Goal: Information Seeking & Learning: Learn about a topic

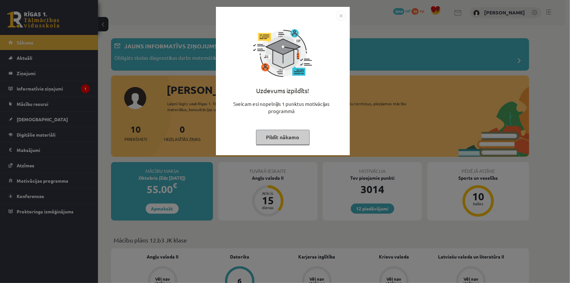
click at [269, 134] on button "Pildīt nākamo" at bounding box center [283, 137] width 54 height 15
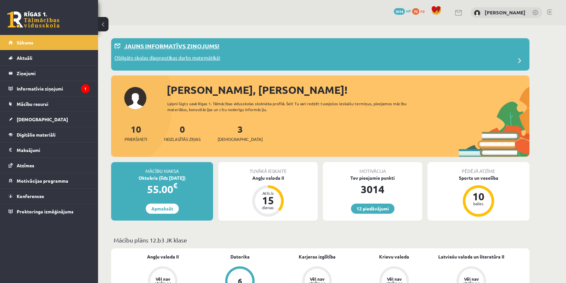
click at [173, 62] on p "Obligāts skolas diagnostikas darbs matemātikā!" at bounding box center [167, 58] width 106 height 9
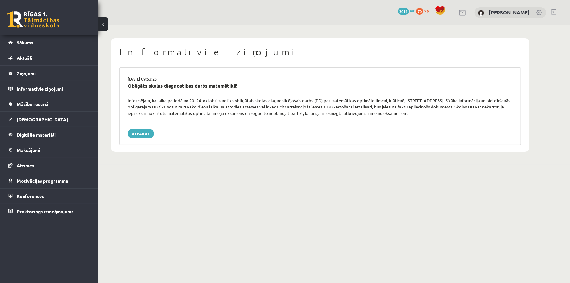
click at [40, 16] on link at bounding box center [33, 19] width 52 height 16
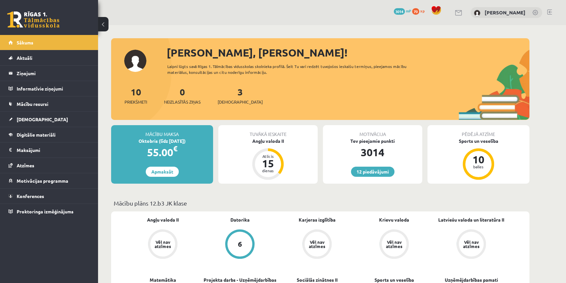
click at [223, 98] on div "3 Ieskaites" at bounding box center [240, 95] width 45 height 20
click at [224, 99] on span "[DEMOGRAPHIC_DATA]" at bounding box center [240, 102] width 45 height 7
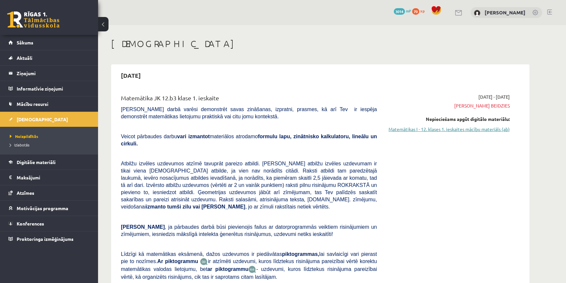
click at [443, 128] on link "Matemātikas I - 12. klases 1. ieskaites mācību materiāls (ab)" at bounding box center [448, 129] width 123 height 7
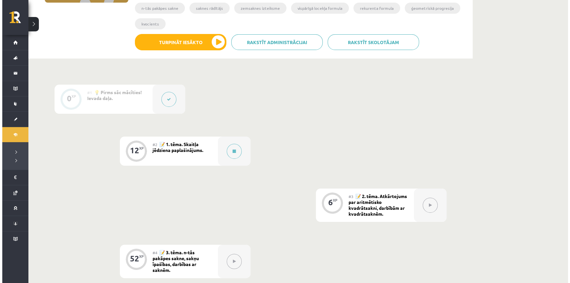
scroll to position [148, 0]
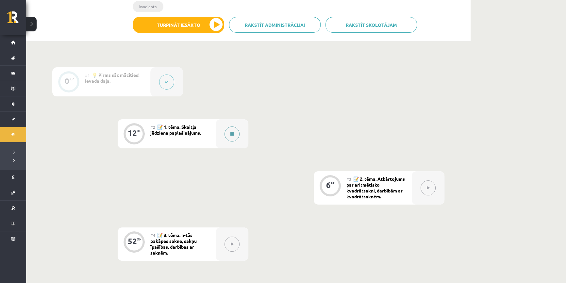
click at [234, 124] on div at bounding box center [232, 133] width 33 height 29
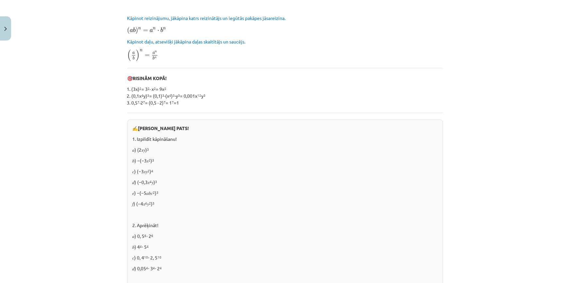
scroll to position [178, 0]
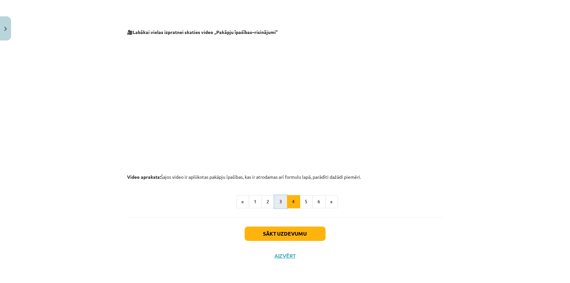
click at [277, 206] on button "3" at bounding box center [280, 201] width 13 height 13
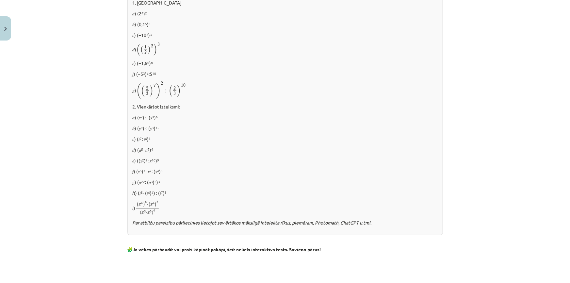
scroll to position [265, 0]
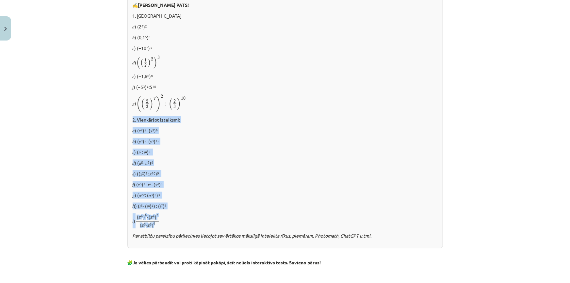
drag, startPoint x: 131, startPoint y: 119, endPoint x: 177, endPoint y: 222, distance: 113.5
click at [177, 222] on div "✍️ [PERSON_NAME] PATS! 1. [GEOGRAPHIC_DATA] 𝑎) (2 4 ) 2 𝑏) (0,1 5 ) 0 𝑐) (−10 2…" at bounding box center [285, 122] width 316 height 252
copy div "2. Vienkāršot izteiksmi: 𝑎) (𝑥 7 ) 5 ⋅ (𝑥 3 ) 6 𝑏) (𝑦 9 ) 5 : (𝑦 3 ) 15 𝑐) (𝑡 7…"
click at [178, 206] on p "ℎ) (𝑡 5 ⋅ (𝑡 4 ) 4 ) : (𝑡 7 ) 3" at bounding box center [285, 206] width 305 height 7
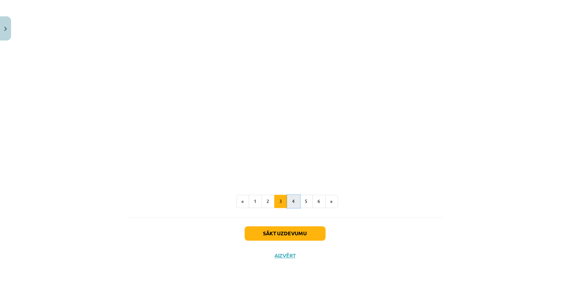
click at [288, 204] on button "4" at bounding box center [293, 201] width 13 height 13
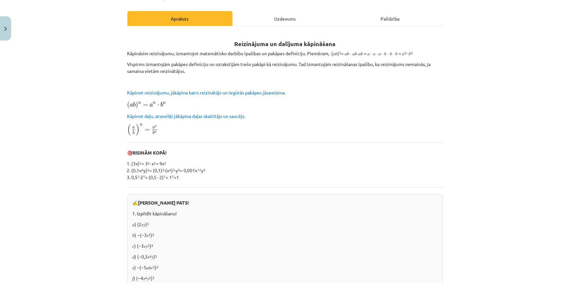
scroll to position [78, 0]
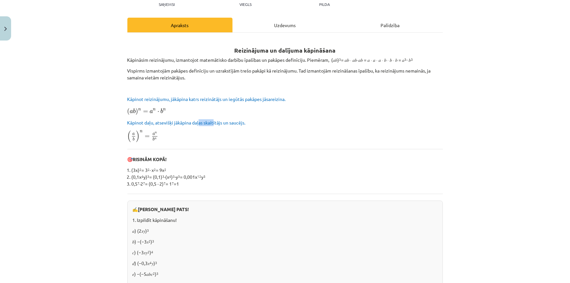
drag, startPoint x: 197, startPoint y: 119, endPoint x: 212, endPoint y: 123, distance: 14.8
click at [212, 123] on p "Kāpinot daļu, atsevišķi jākāpina daļas skaitītājs un saucējs." at bounding box center [285, 122] width 316 height 7
click at [212, 123] on span "Kāpinot daļu, atsevišķi jākāpina daļas skaitītājs un saucējs." at bounding box center [186, 123] width 118 height 6
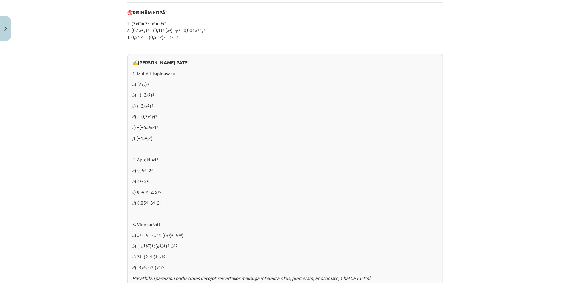
scroll to position [227, 0]
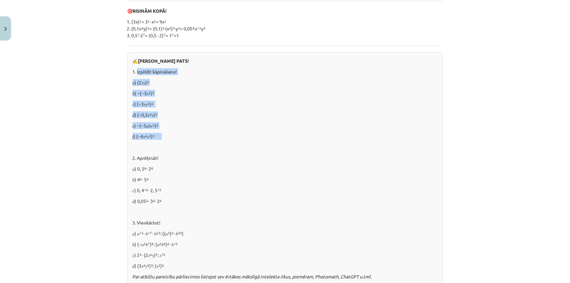
drag, startPoint x: 135, startPoint y: 72, endPoint x: 160, endPoint y: 139, distance: 72.4
click at [160, 139] on div "✍️ [PERSON_NAME] PATS! 1. Izpildīt kāpināšanu! 𝑎) (2𝑥𝑦) 3 𝑏) −(−3𝑥 2 ) 3 𝑐) (−3…" at bounding box center [285, 170] width 316 height 237
click at [159, 140] on div "✍️ [PERSON_NAME] PATS! 1. Izpildīt kāpināšanu! 𝑎) (2𝑥𝑦) 3 𝑏) −(−3𝑥 2 ) 3 𝑐) (−3…" at bounding box center [285, 170] width 316 height 237
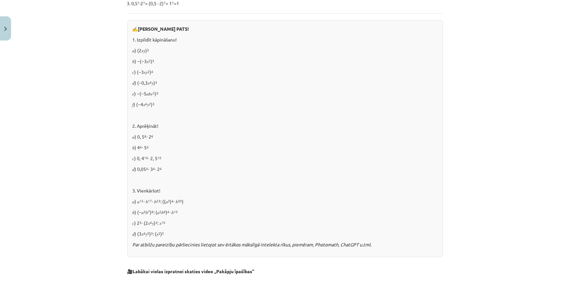
scroll to position [256, 0]
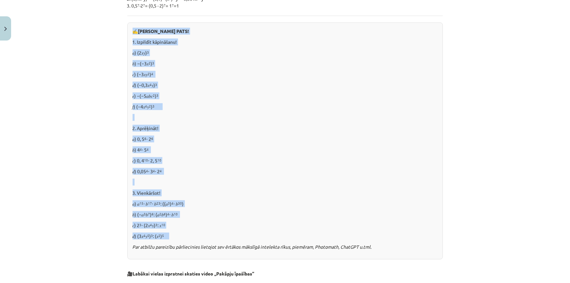
drag, startPoint x: 128, startPoint y: 31, endPoint x: 199, endPoint y: 237, distance: 217.6
click at [199, 237] on div "✍️ [PERSON_NAME] PATS! 1. Izpildīt kāpināšanu! 𝑎) (2𝑥𝑦) 3 𝑏) −(−3𝑥 2 ) 3 𝑐) (−3…" at bounding box center [285, 141] width 316 height 237
copy div "✍️ [PERSON_NAME] PATS! 1. Izpildīt kāpināšanu! 𝑎) (2𝑥𝑦) 3 𝑏) −(−3𝑥 2 ) 3 𝑐) (−3…"
click at [416, 236] on p "𝑑) (3𝑥 4 𝑦 5 ) 3 : (𝑥 2 ) 5" at bounding box center [285, 236] width 305 height 7
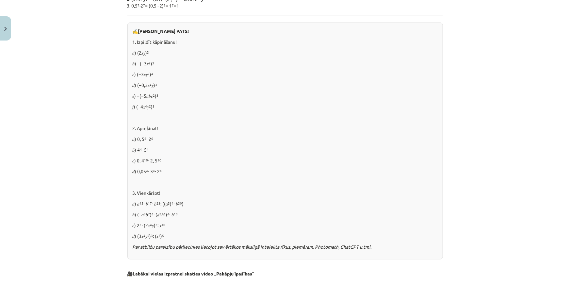
click at [30, 177] on div "Mācību tēma: Matemātikas i - 12. klases 1. ieskaites mācību materiāls (ab) #2 📝…" at bounding box center [285, 141] width 570 height 283
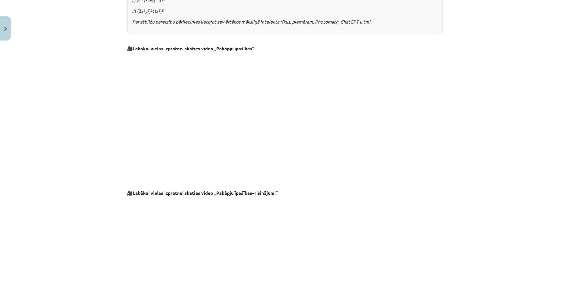
scroll to position [630, 0]
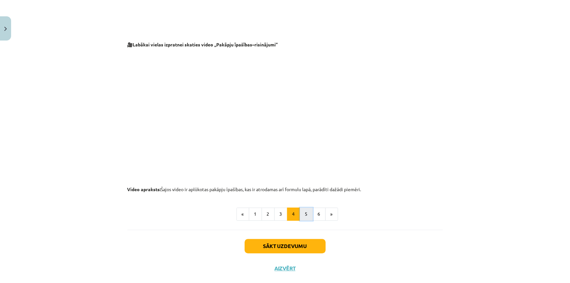
click at [304, 210] on button "5" at bounding box center [306, 213] width 13 height 13
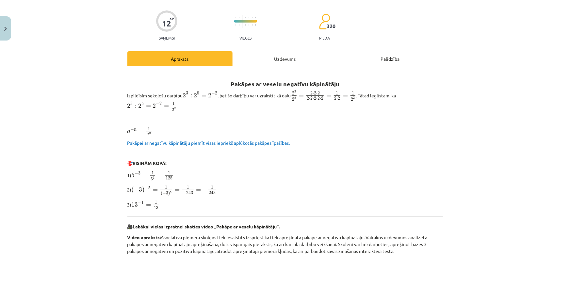
scroll to position [59, 0]
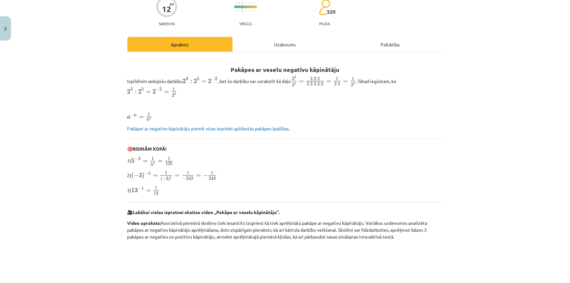
click at [76, 124] on div "Mācību tēma: Matemātikas i - 12. klases 1. ieskaites mācību materiāls (ab) #2 📝…" at bounding box center [285, 141] width 570 height 283
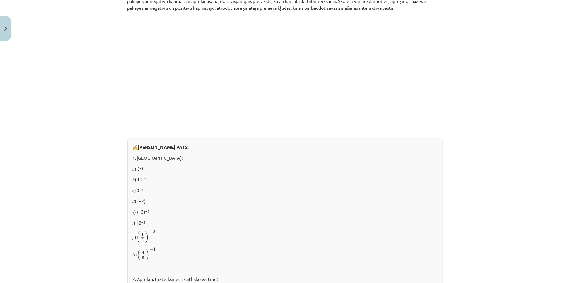
scroll to position [297, 0]
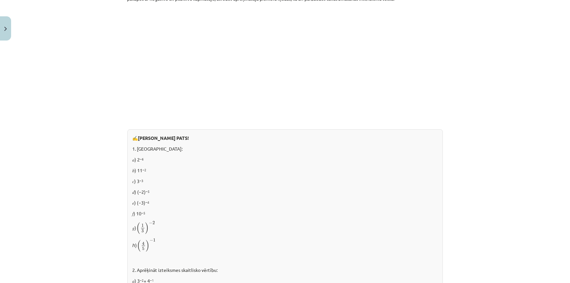
click at [65, 104] on div "Mācību tēma: Matemātikas i - 12. klases 1. ieskaites mācību materiāls (ab) #2 📝…" at bounding box center [285, 141] width 570 height 283
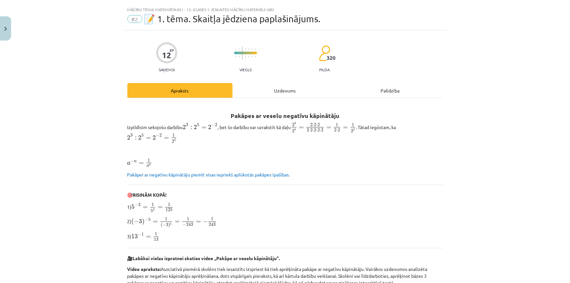
scroll to position [0, 0]
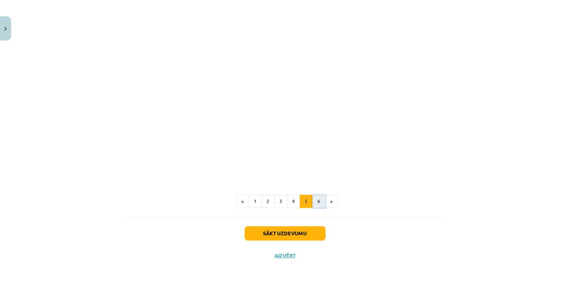
click at [318, 202] on button "6" at bounding box center [319, 201] width 13 height 13
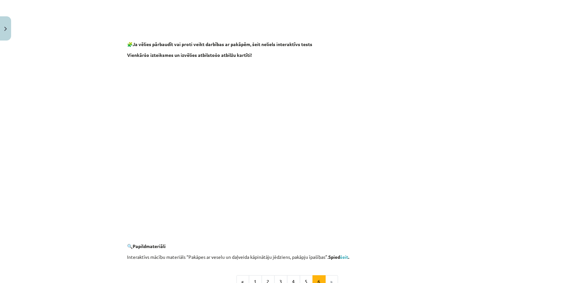
scroll to position [495, 0]
